Goal: Use online tool/utility

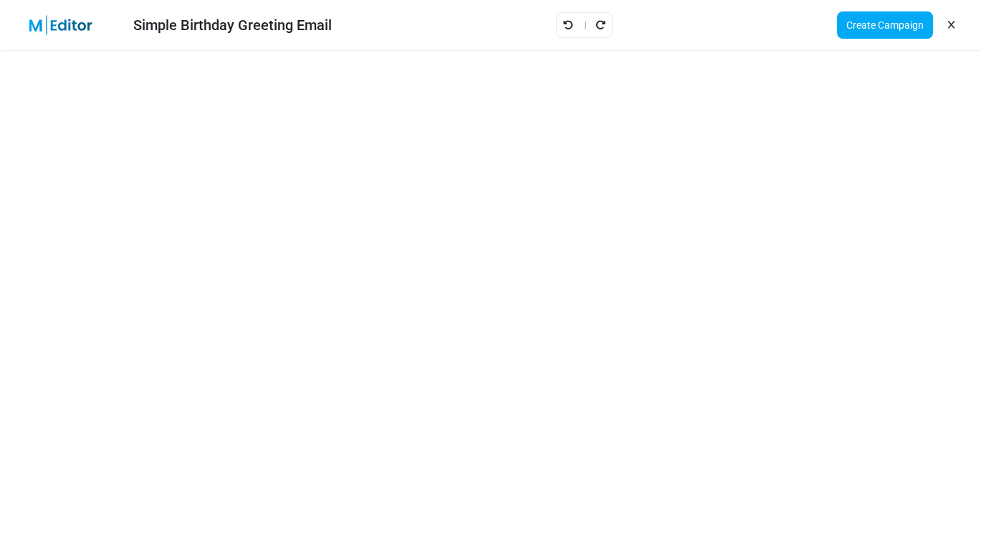
click at [949, 25] on icon at bounding box center [951, 25] width 6 height 1
click at [953, 25] on icon at bounding box center [951, 25] width 6 height 1
click at [953, 26] on icon at bounding box center [951, 25] width 6 height 1
